Goal: Task Accomplishment & Management: Use online tool/utility

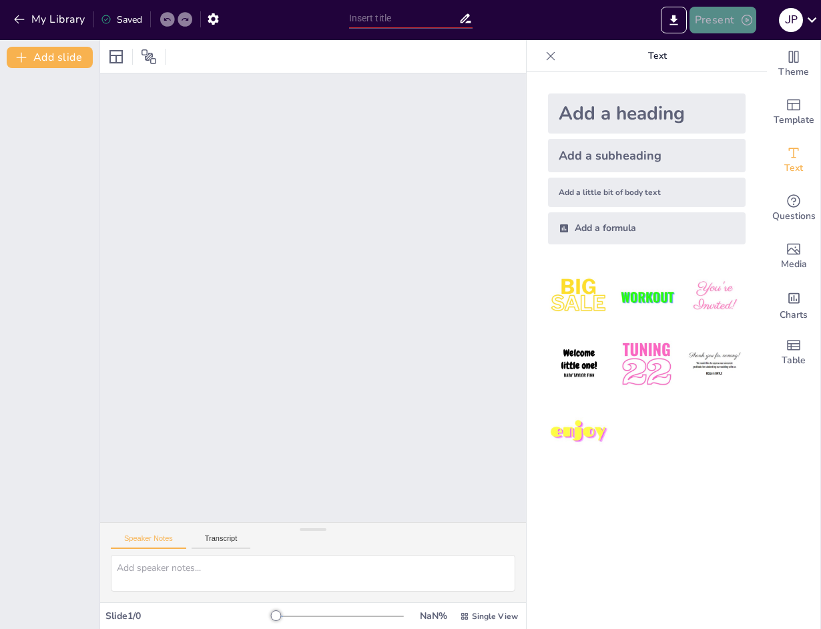
click at [729, 22] on button "Present" at bounding box center [722, 20] width 67 height 27
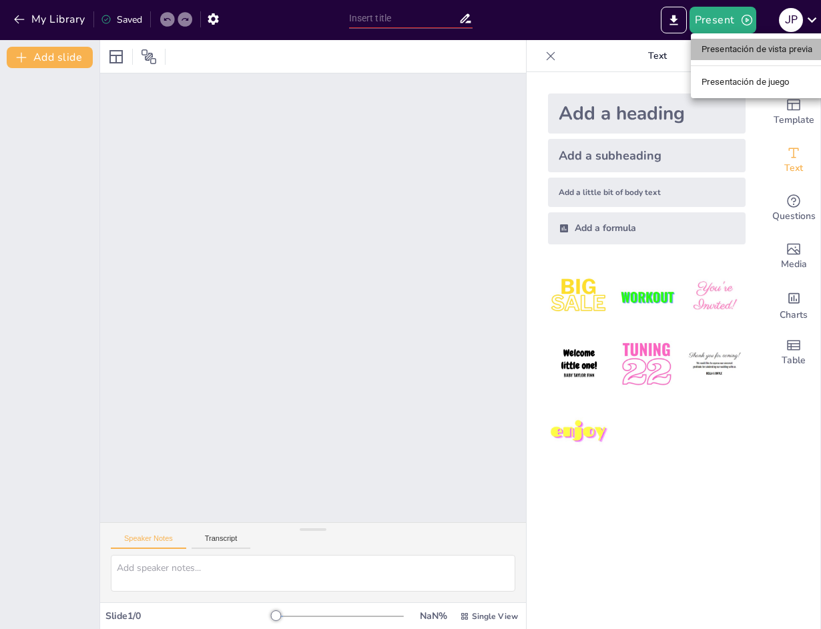
click at [723, 46] on li "Presentación de vista previa" at bounding box center [757, 49] width 133 height 21
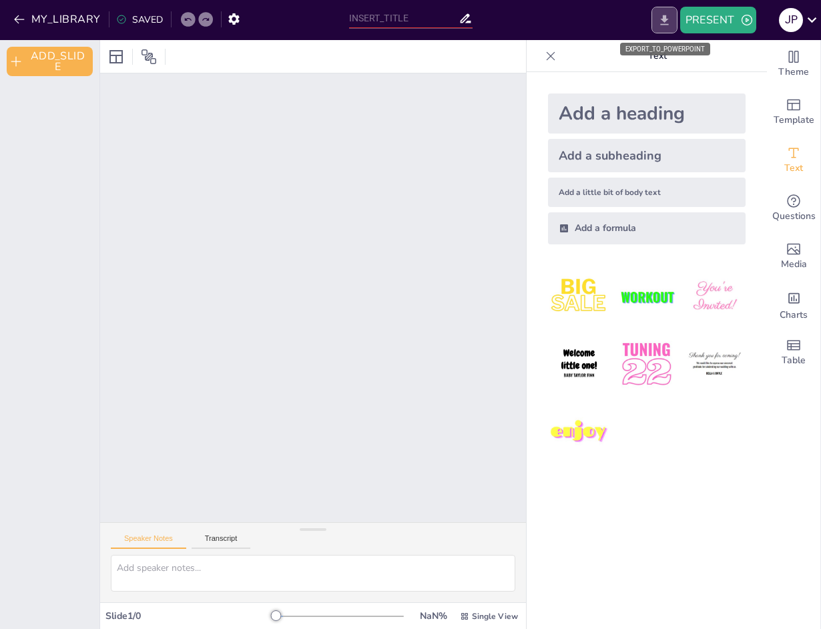
click at [667, 25] on icon "EXPORT_TO_POWERPOINT" at bounding box center [664, 20] width 14 height 14
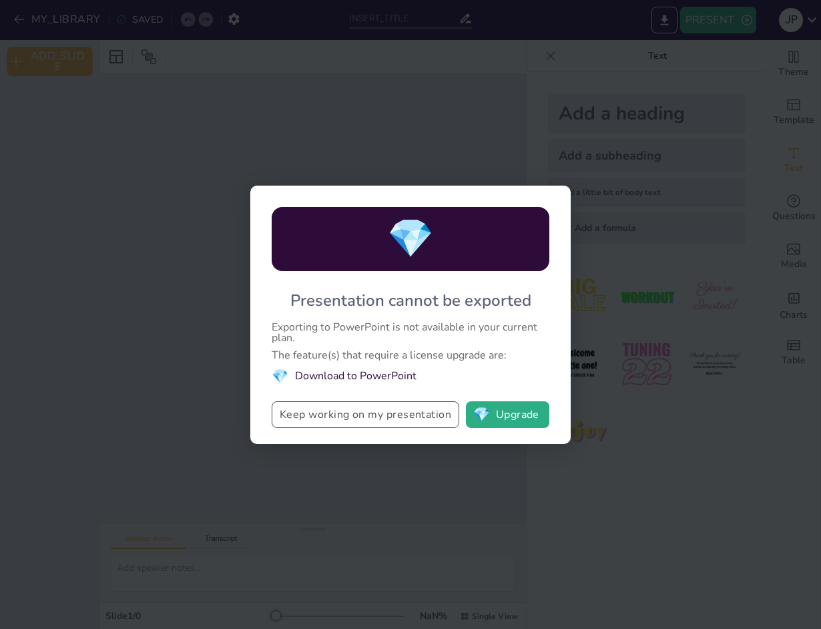
click at [392, 416] on button "Keep working on my presentation" at bounding box center [366, 414] width 188 height 27
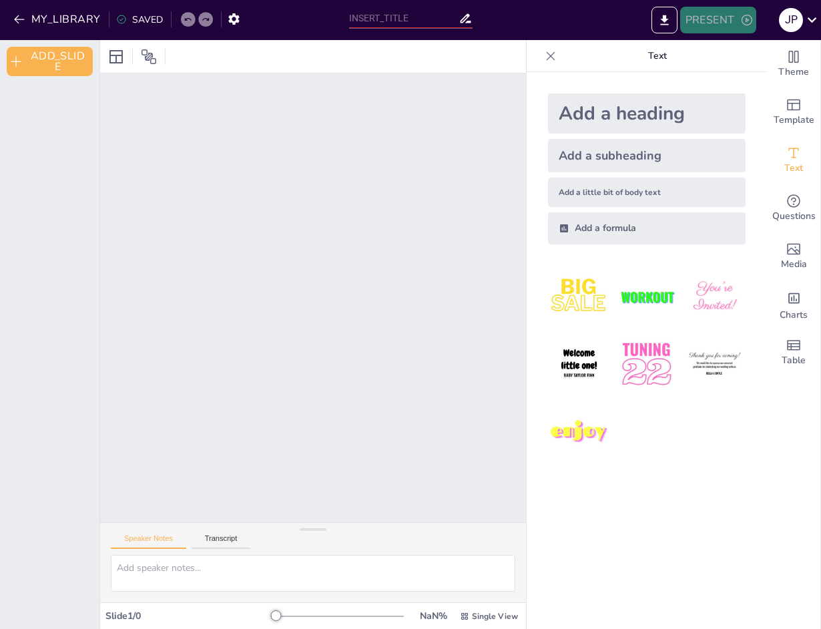
click at [749, 21] on icon "button" at bounding box center [746, 19] width 13 height 13
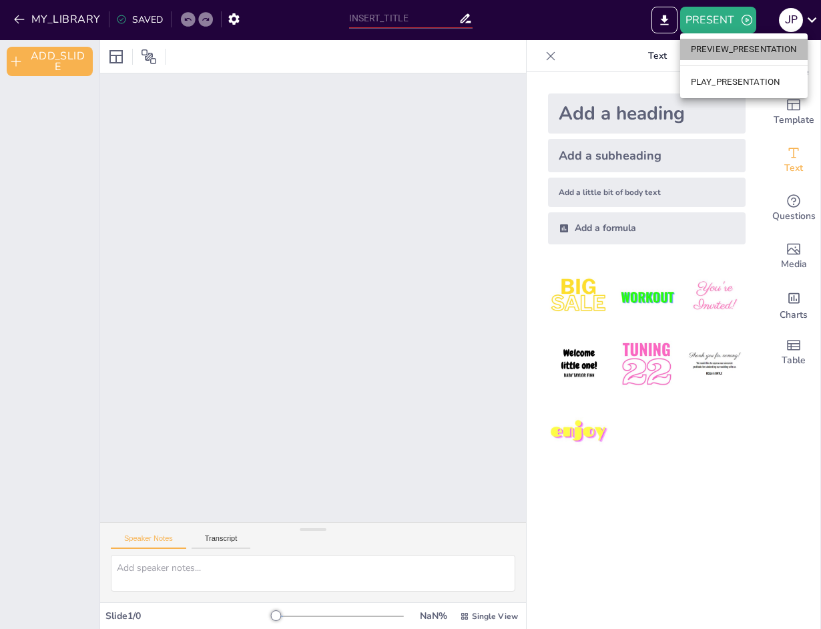
click at [731, 47] on li "PREVIEW_PRESENTATION" at bounding box center [743, 49] width 127 height 21
